Goal: Information Seeking & Learning: Learn about a topic

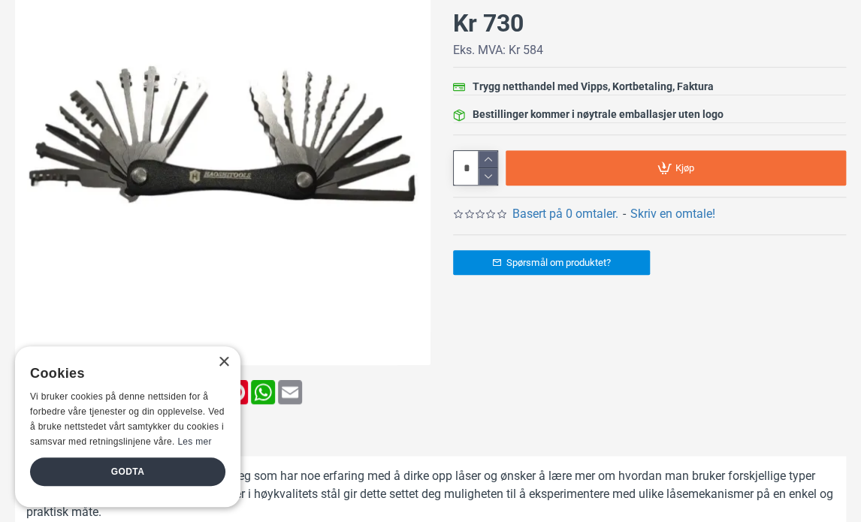
scroll to position [46, 0]
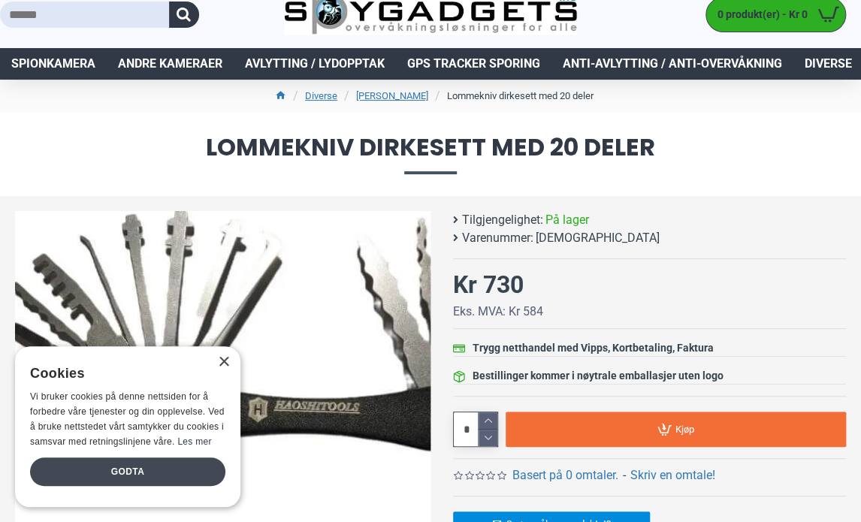
click at [116, 473] on div "Godta" at bounding box center [127, 472] width 195 height 29
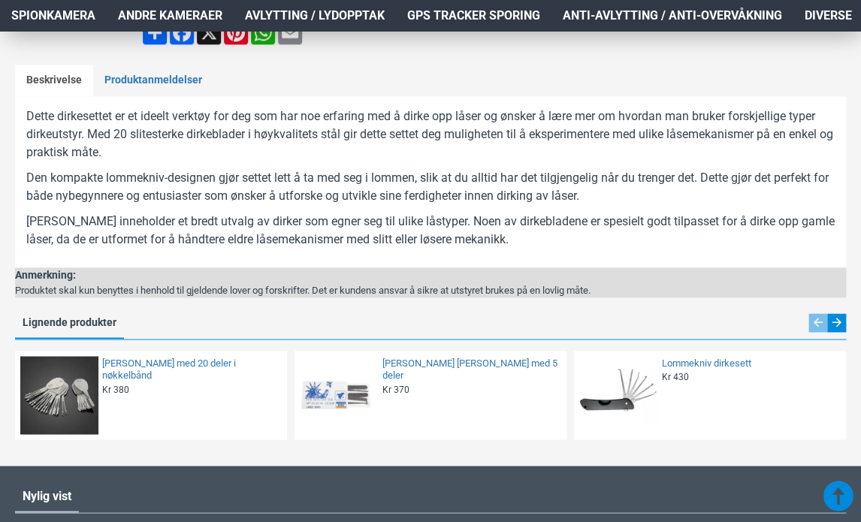
scroll to position [671, 0]
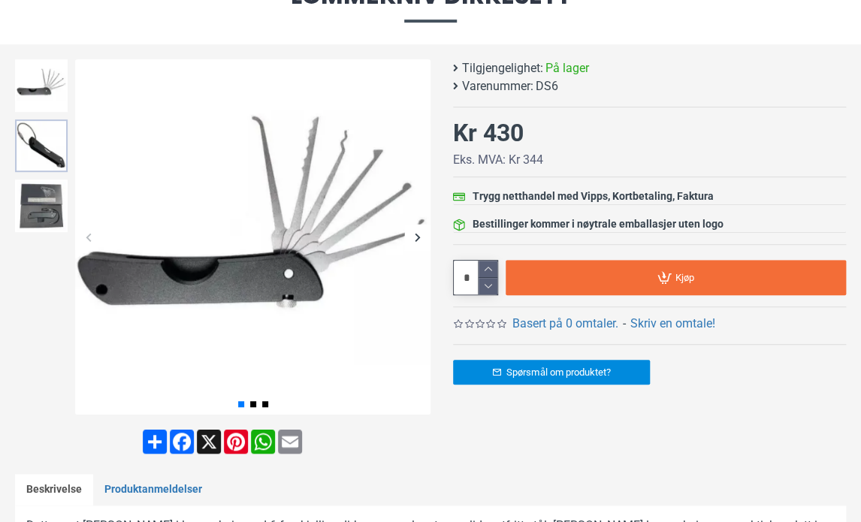
click at [38, 158] on img at bounding box center [41, 146] width 53 height 53
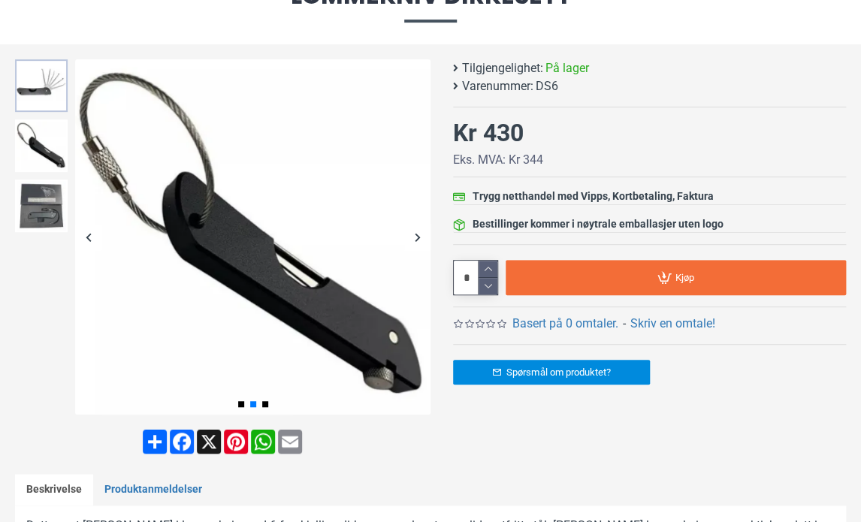
click at [26, 85] on img at bounding box center [41, 85] width 53 height 53
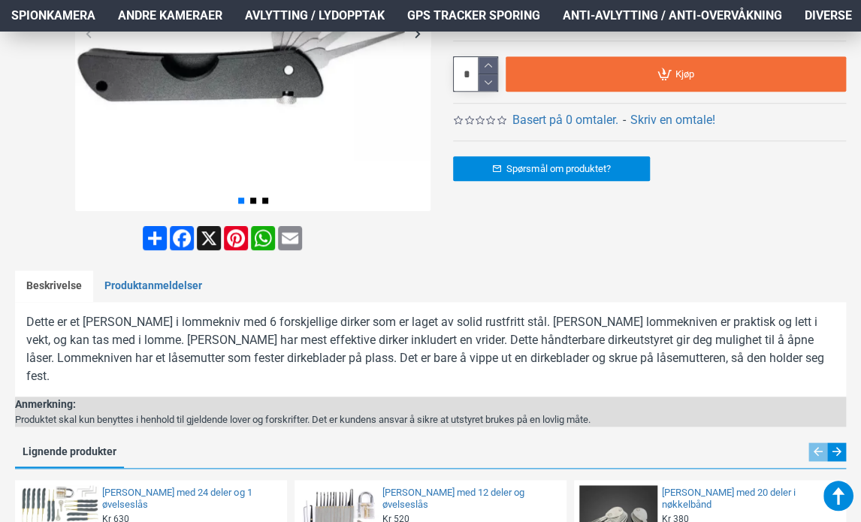
scroll to position [401, 0]
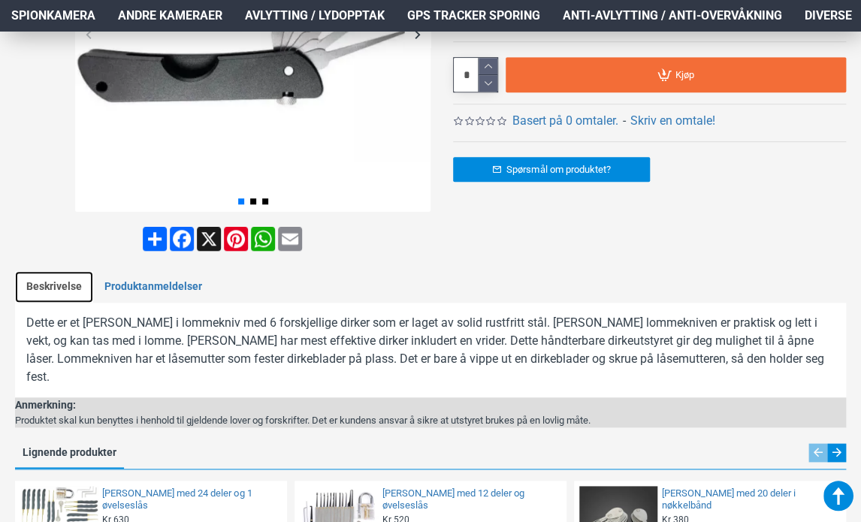
click at [71, 284] on link "Beskrivelse" at bounding box center [54, 287] width 78 height 32
